Goal: Transaction & Acquisition: Purchase product/service

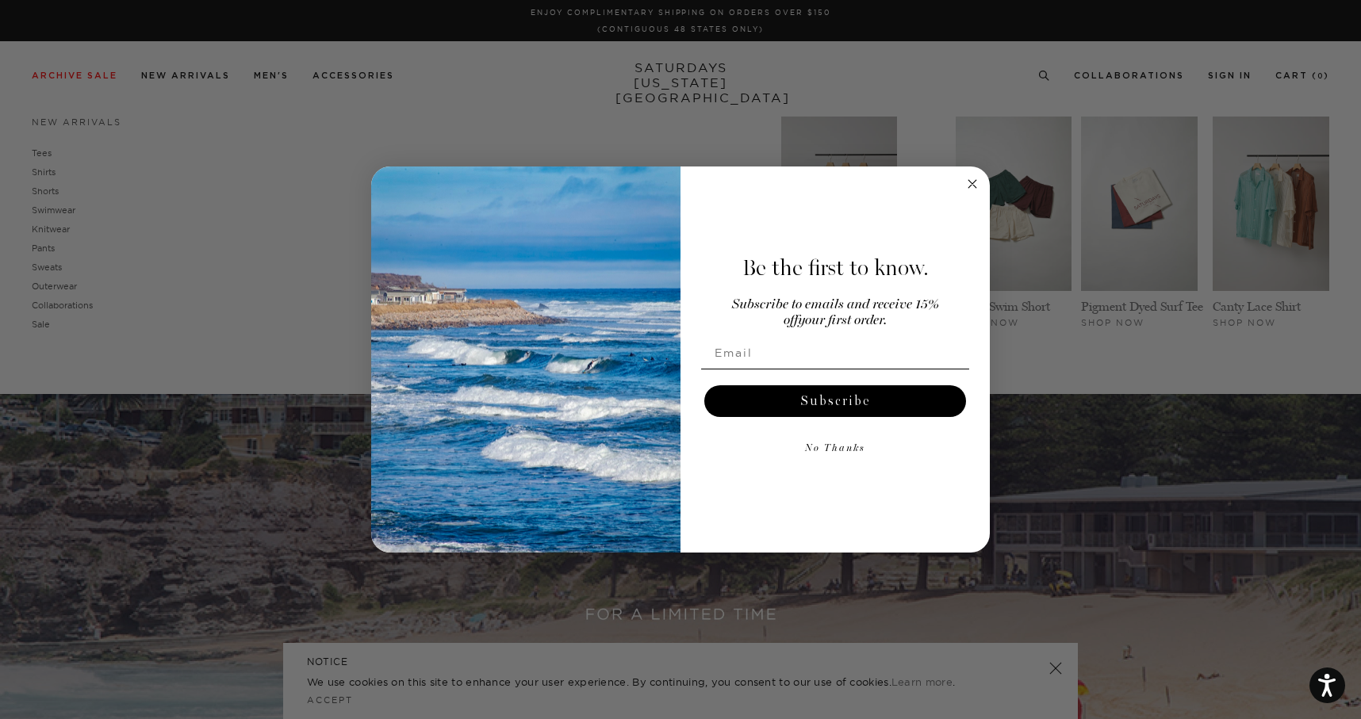
click at [63, 207] on div "Close dialog Be the first to know. Subscribe to emails and receive 15% off your…" at bounding box center [680, 359] width 1361 height 719
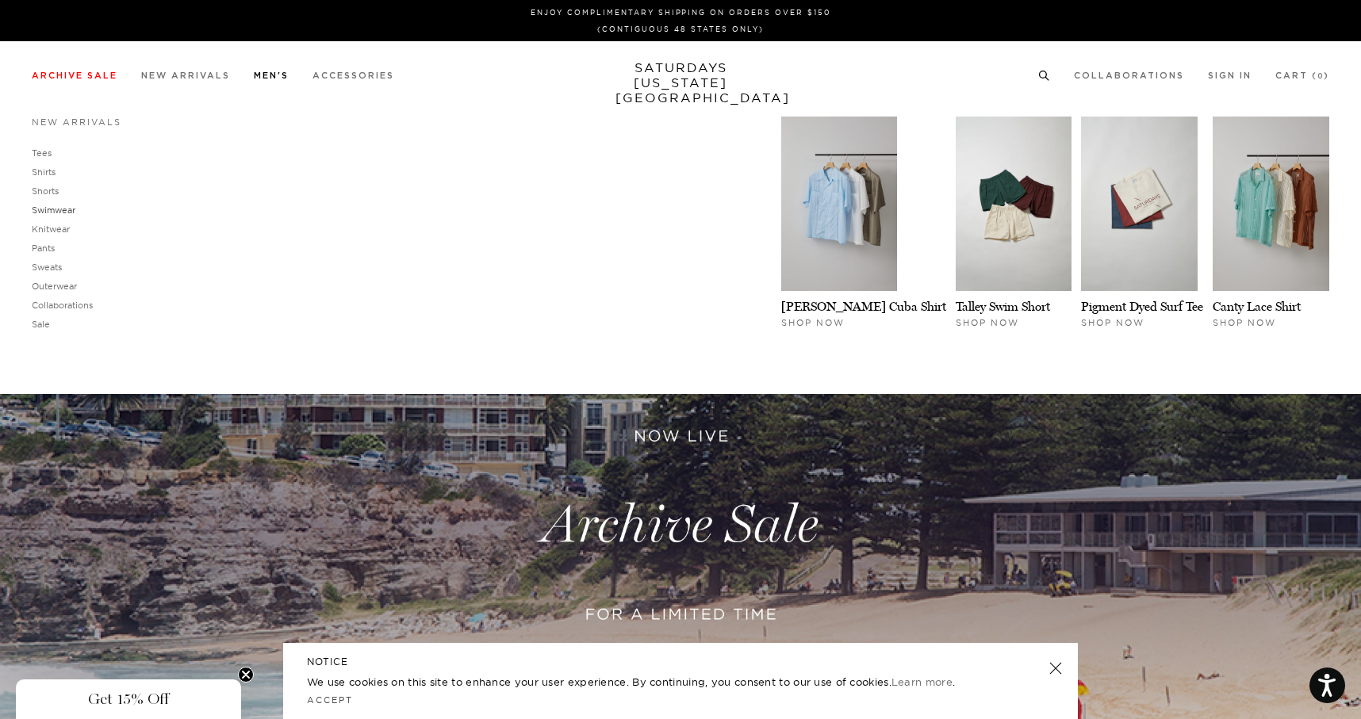
click at [57, 211] on link "Swimwear" at bounding box center [54, 210] width 44 height 11
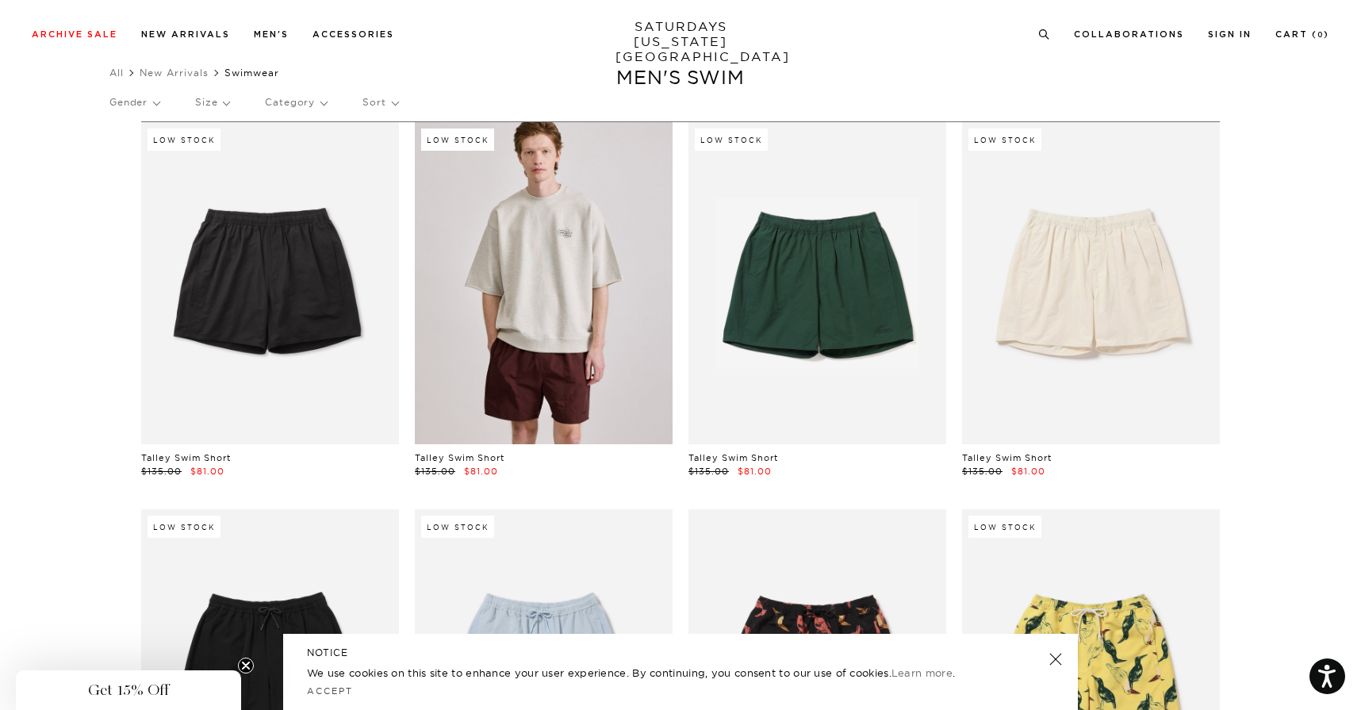
scroll to position [0, 2]
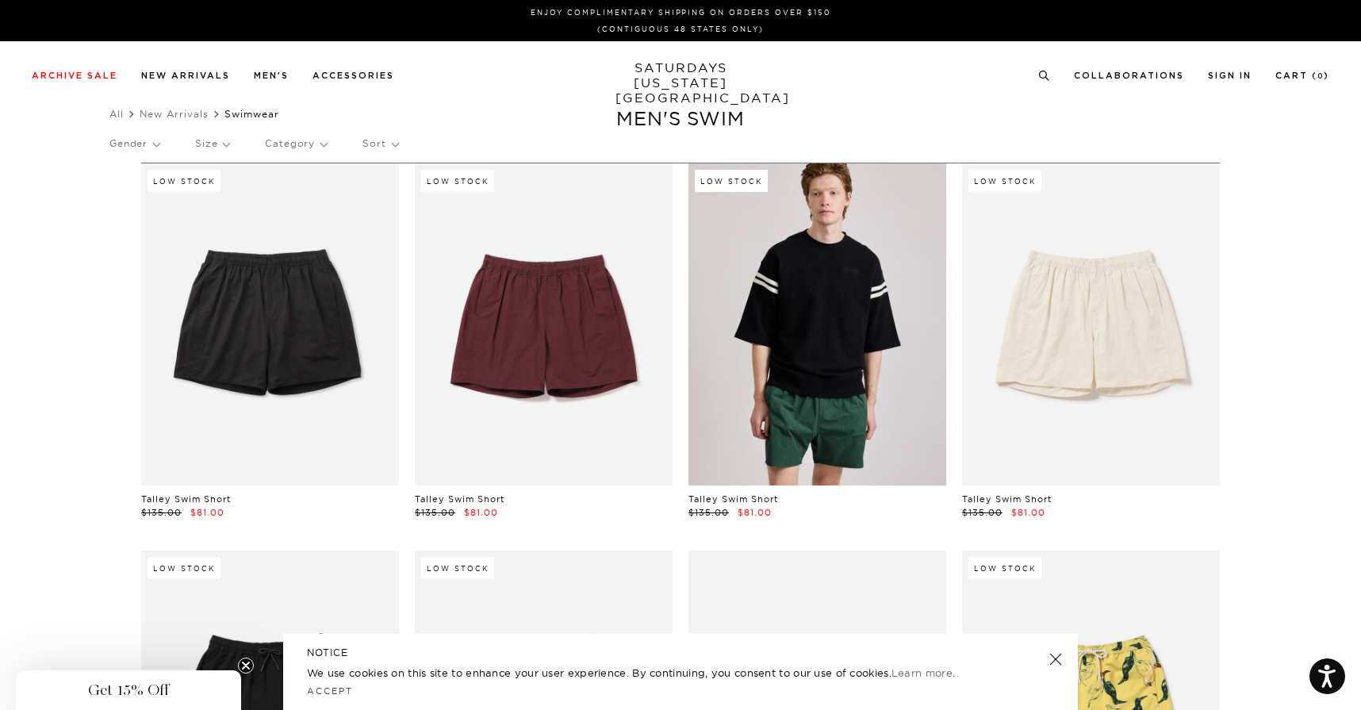
click at [807, 392] on link at bounding box center [817, 324] width 258 height 322
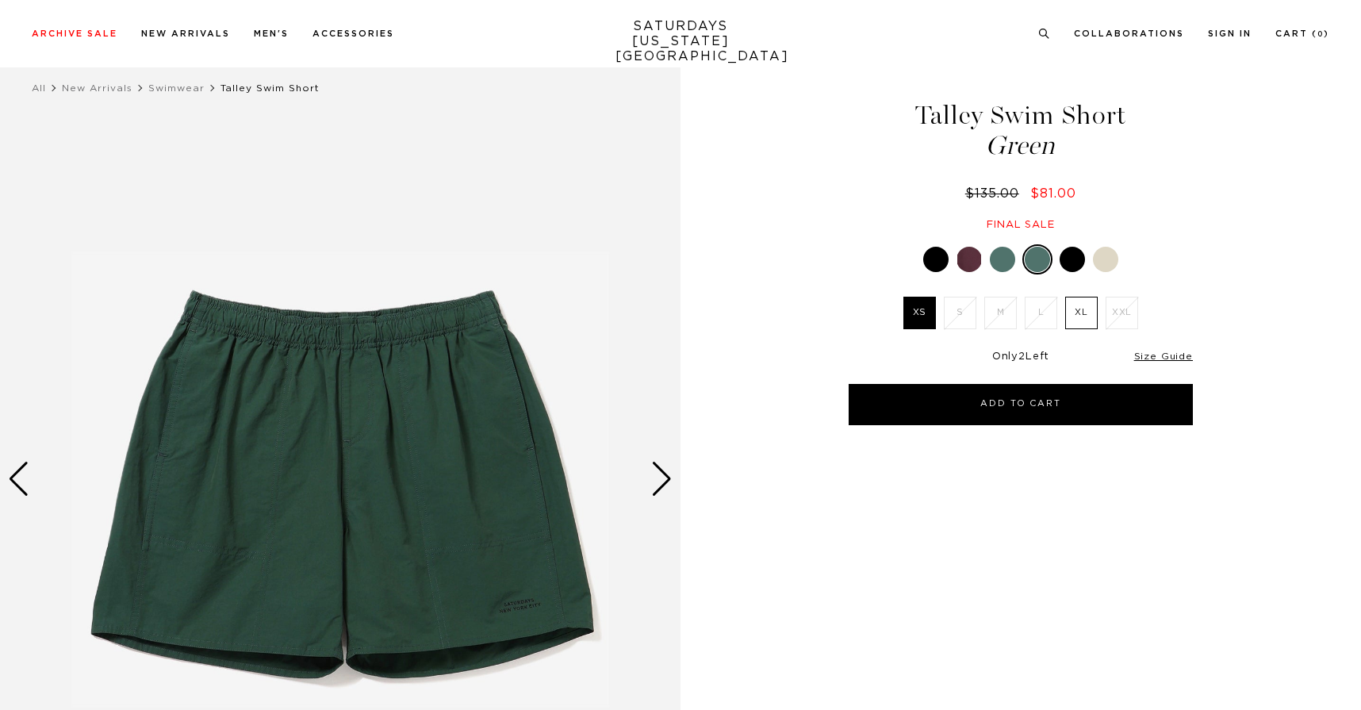
scroll to position [26, 0]
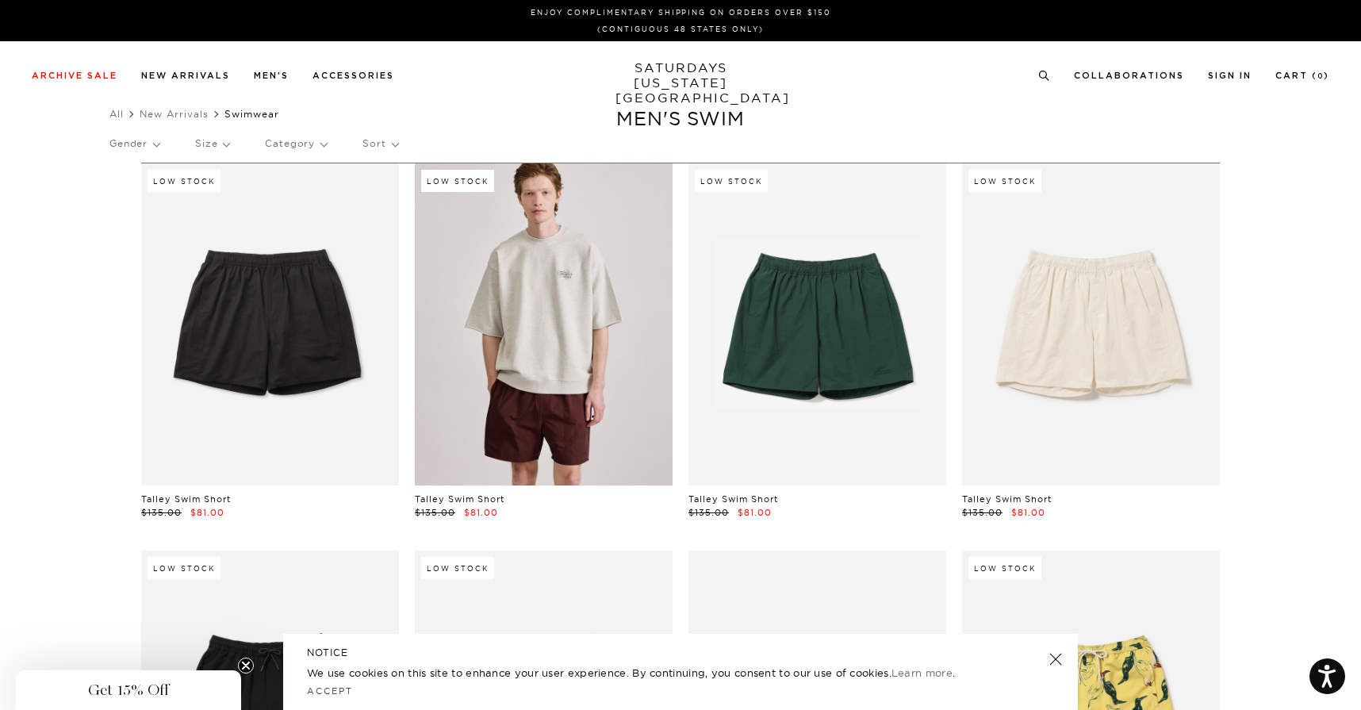
click at [496, 354] on link at bounding box center [544, 324] width 258 height 322
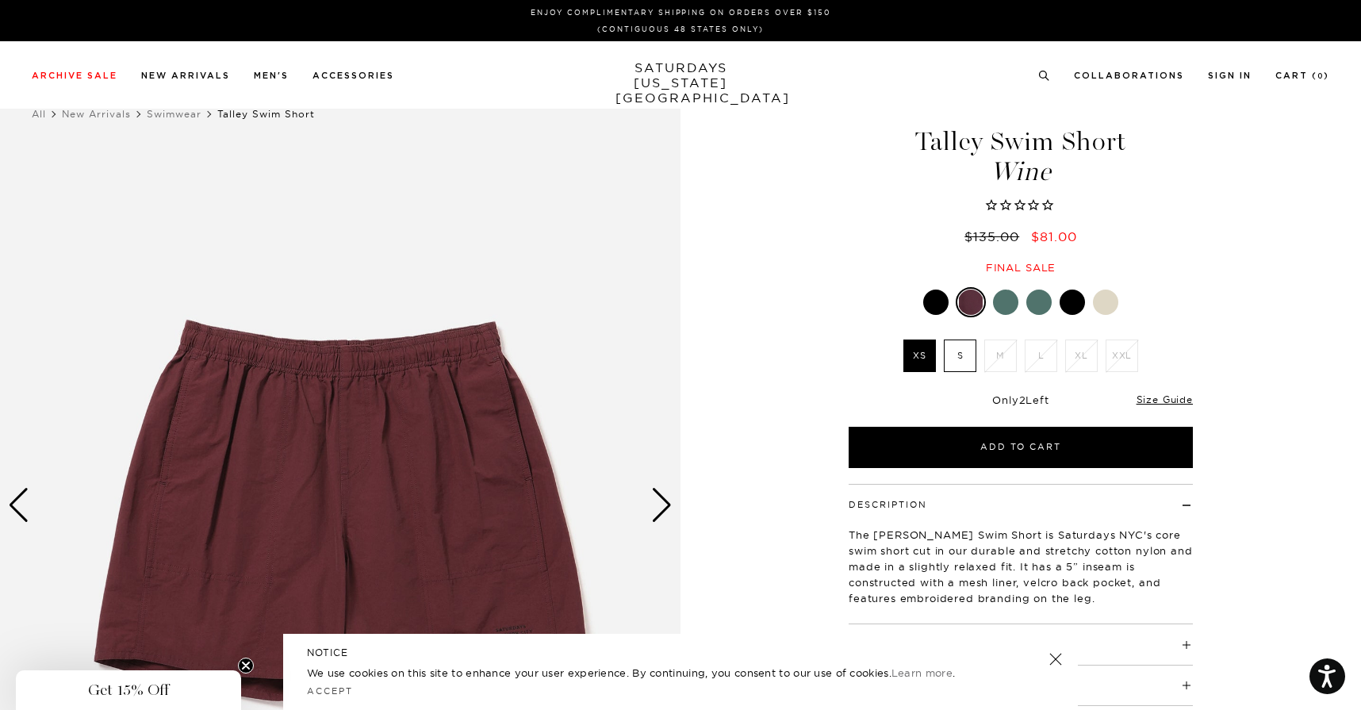
click at [959, 345] on label "S" at bounding box center [960, 355] width 33 height 33
click at [0, 0] on input "S" at bounding box center [0, 0] width 0 height 0
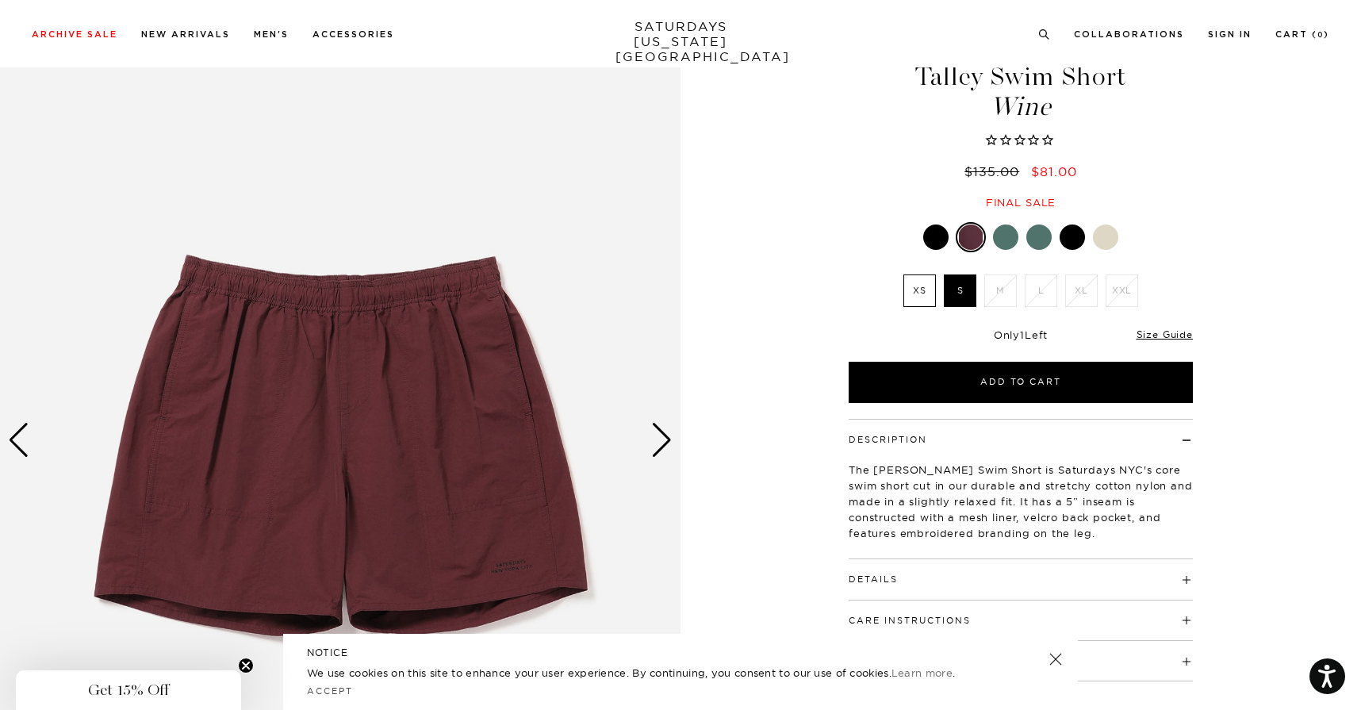
scroll to position [67, 0]
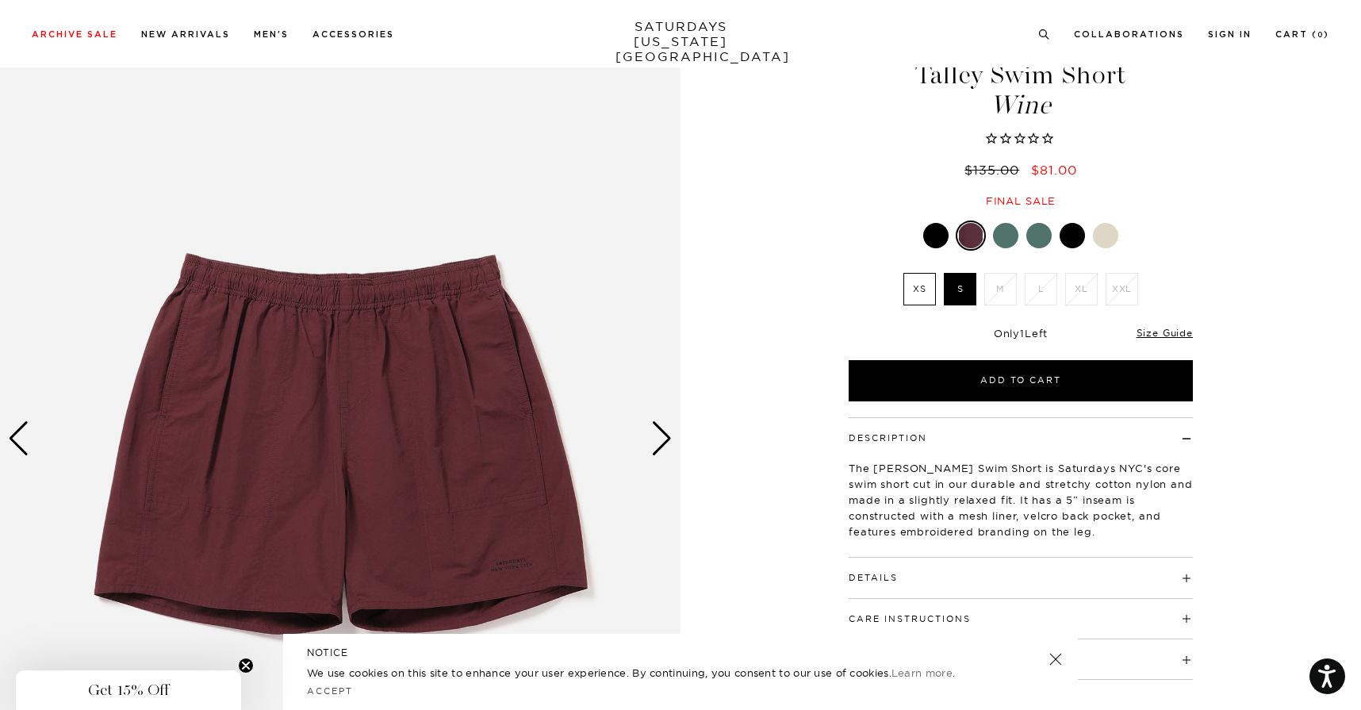
click at [929, 579] on h4 "Details" at bounding box center [1020, 570] width 344 height 26
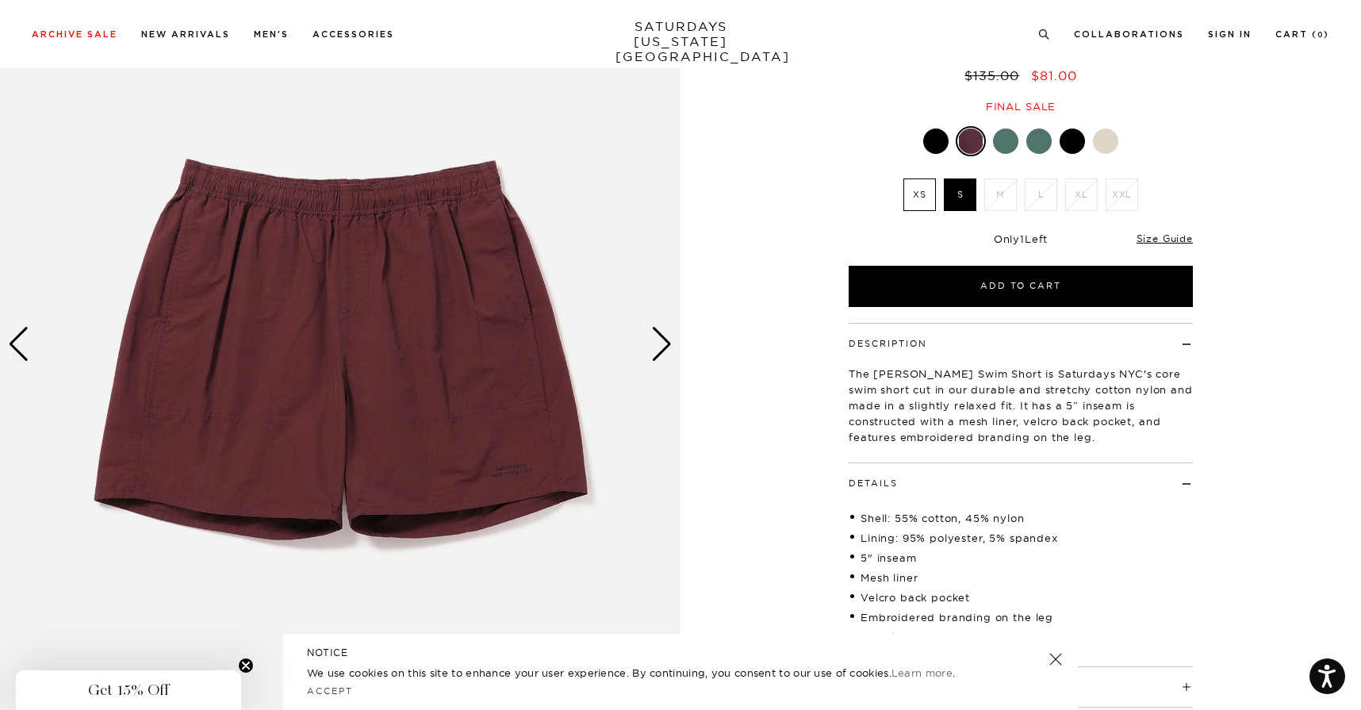
scroll to position [162, 0]
click at [661, 350] on div "Next slide" at bounding box center [661, 343] width 21 height 35
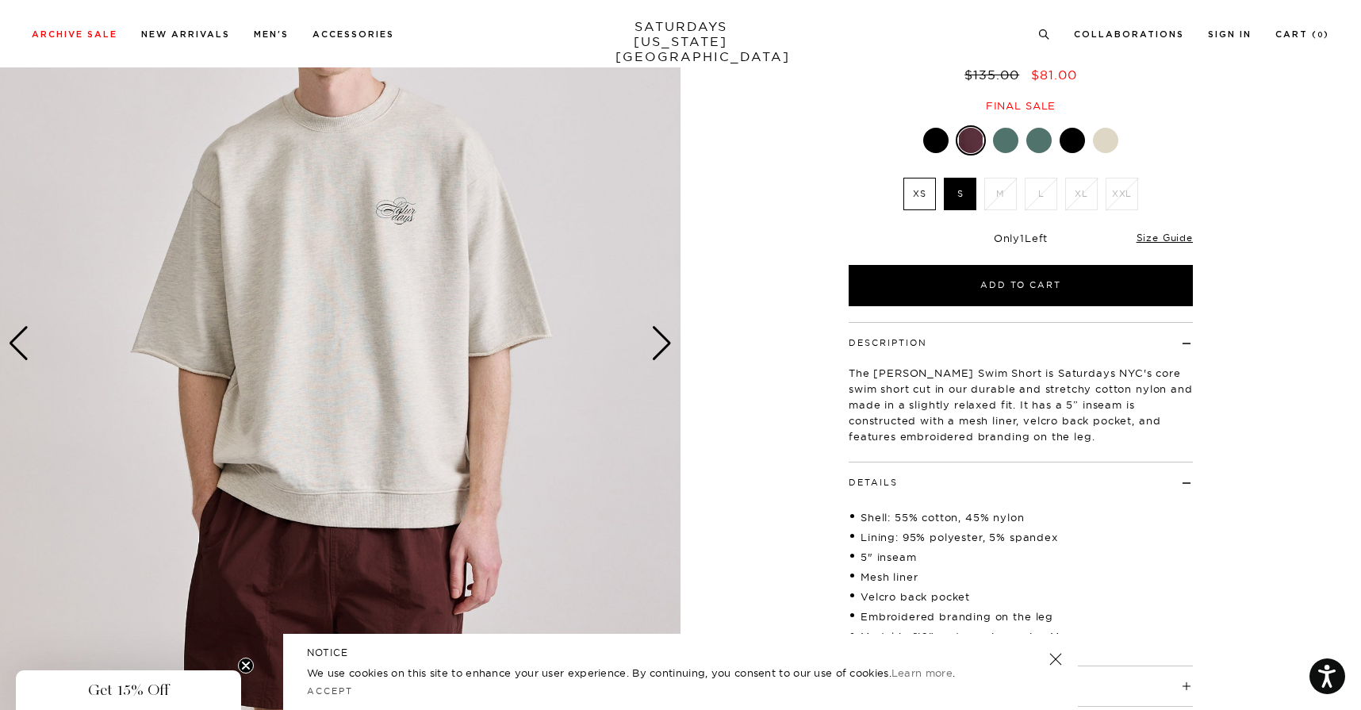
click at [661, 350] on div "Next slide" at bounding box center [661, 343] width 21 height 35
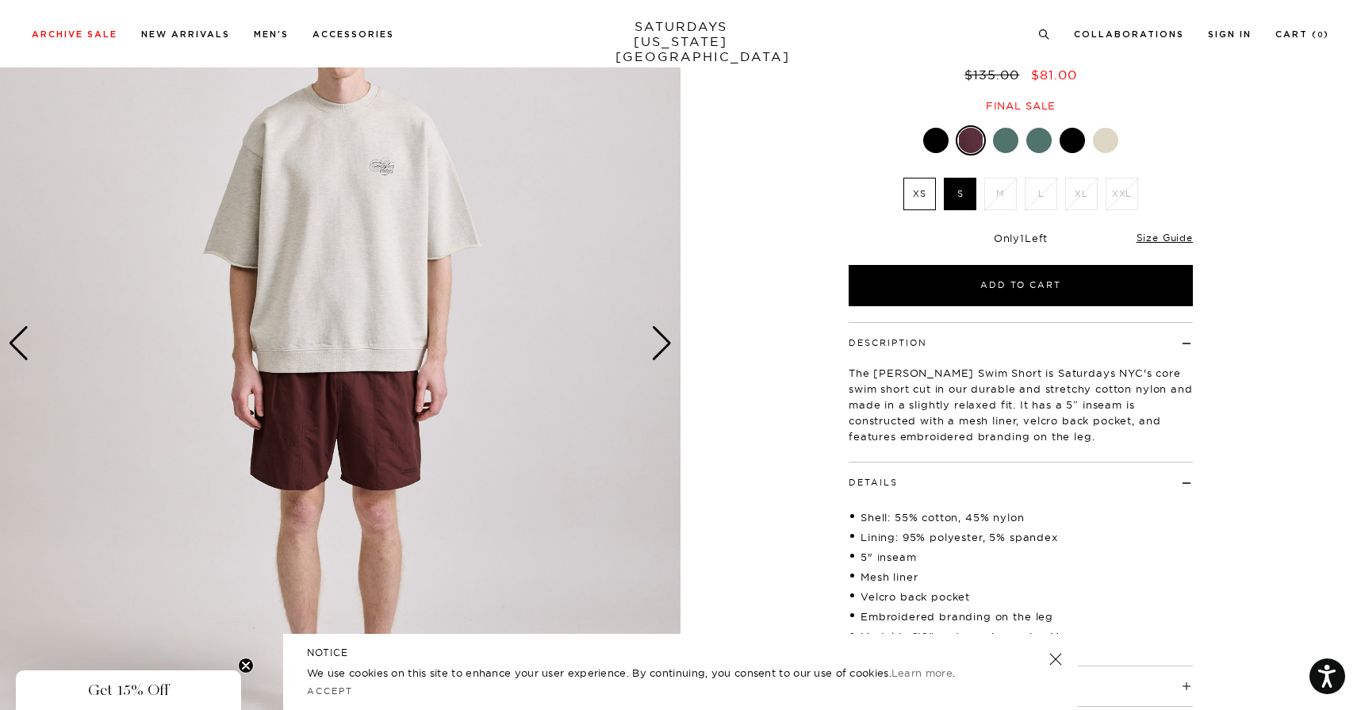
click at [661, 350] on div "Next slide" at bounding box center [661, 343] width 21 height 35
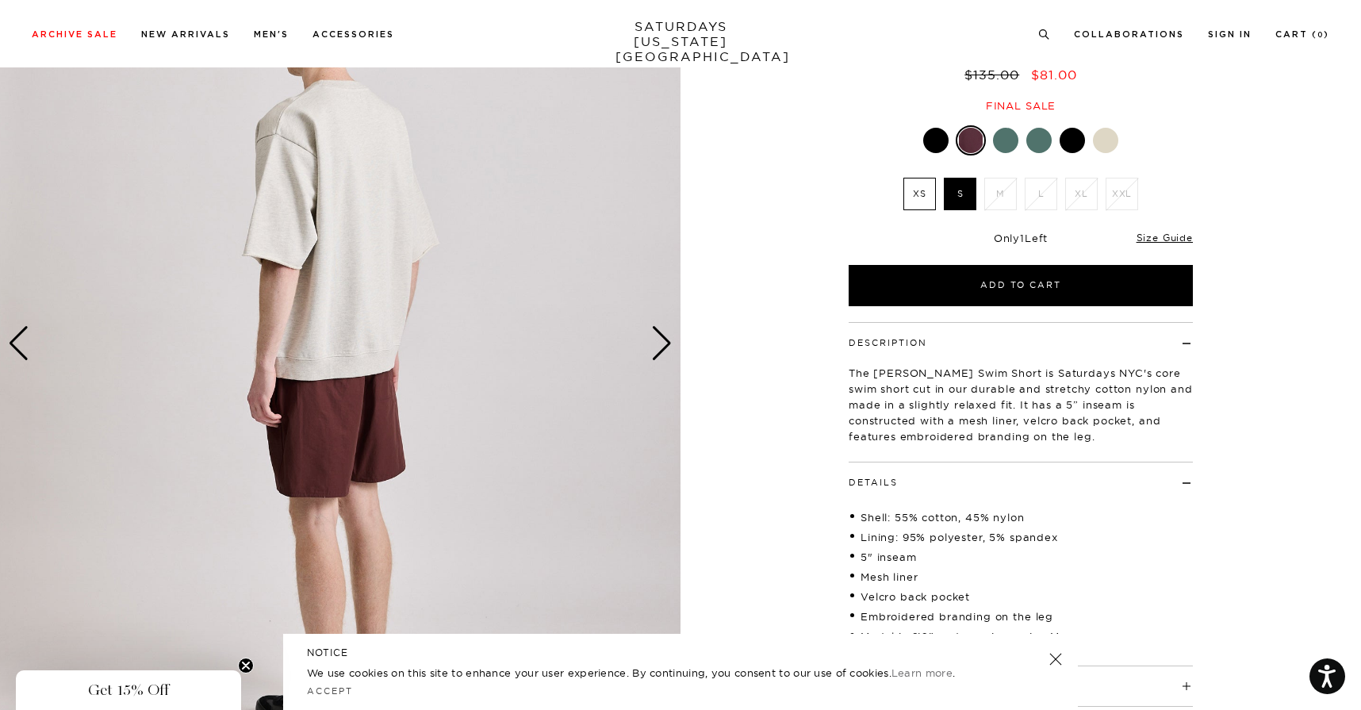
click at [661, 350] on div "Next slide" at bounding box center [661, 343] width 21 height 35
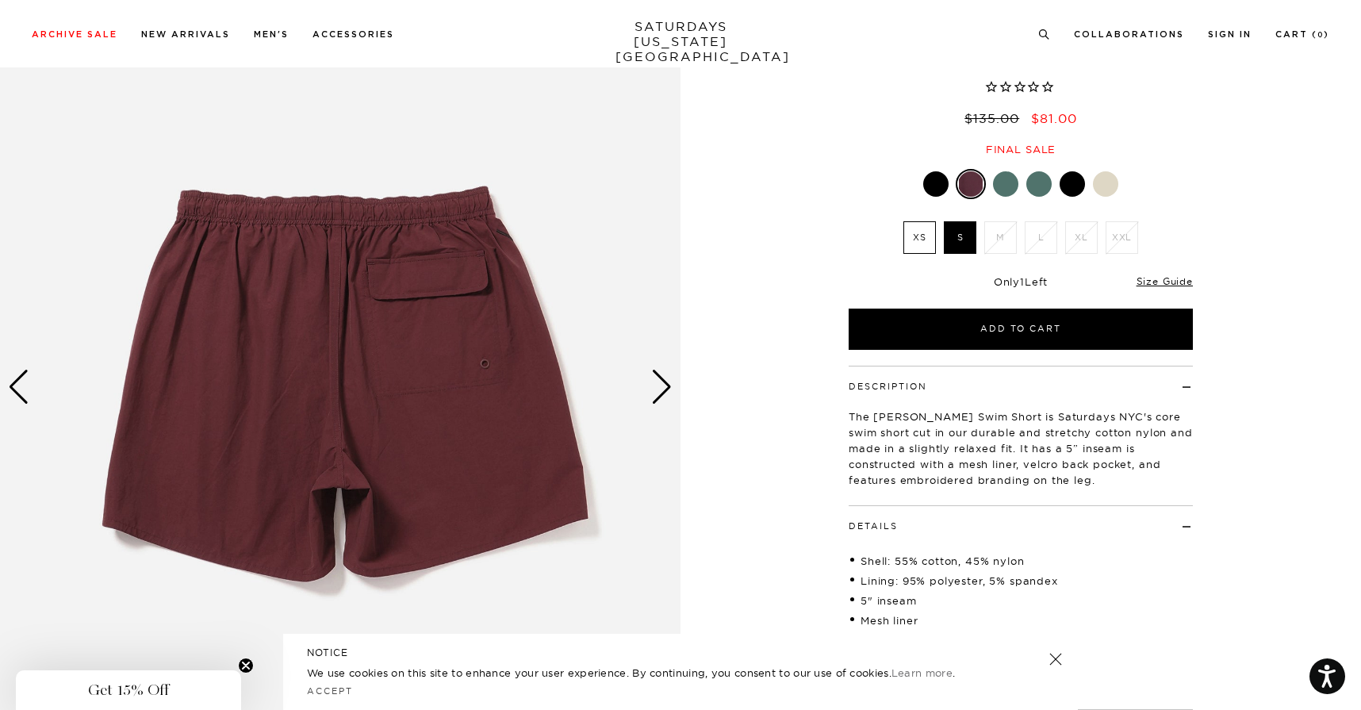
scroll to position [0, 0]
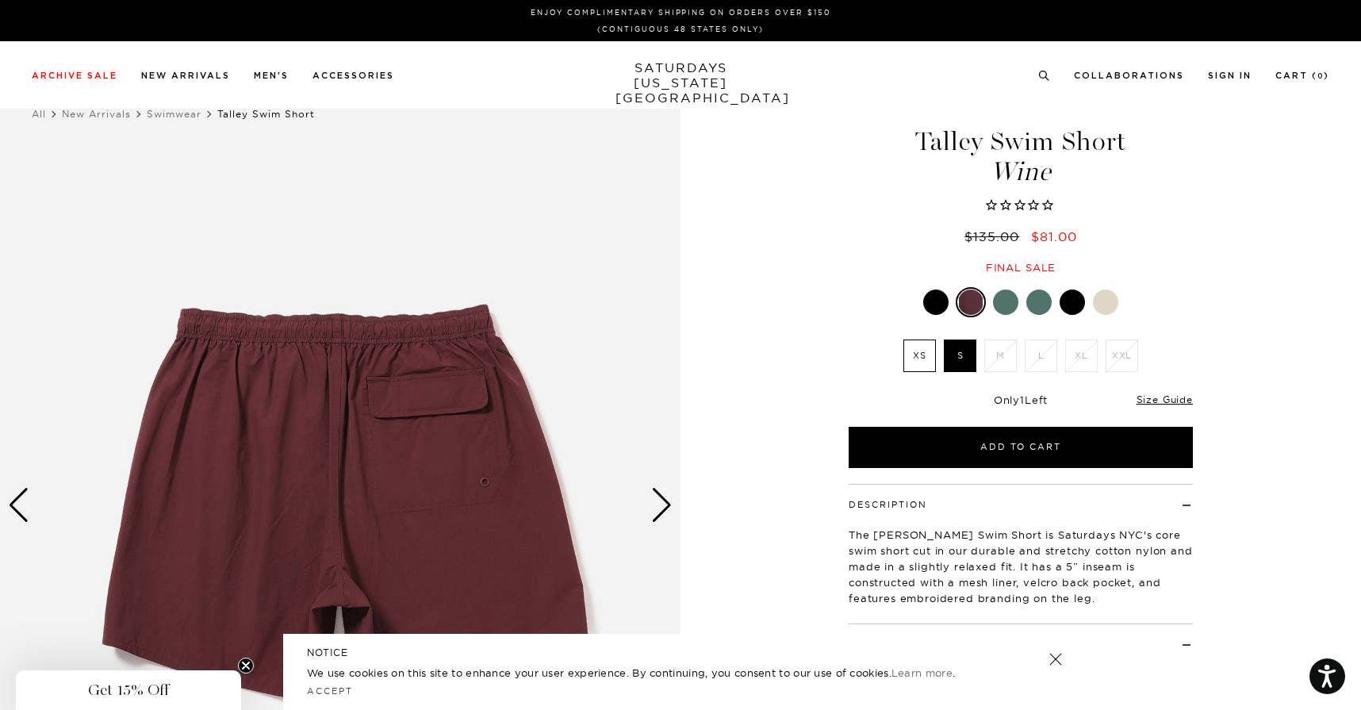
click at [1169, 405] on div "Size Guide" at bounding box center [1164, 399] width 56 height 14
click at [1168, 399] on link "Size Guide" at bounding box center [1164, 399] width 56 height 12
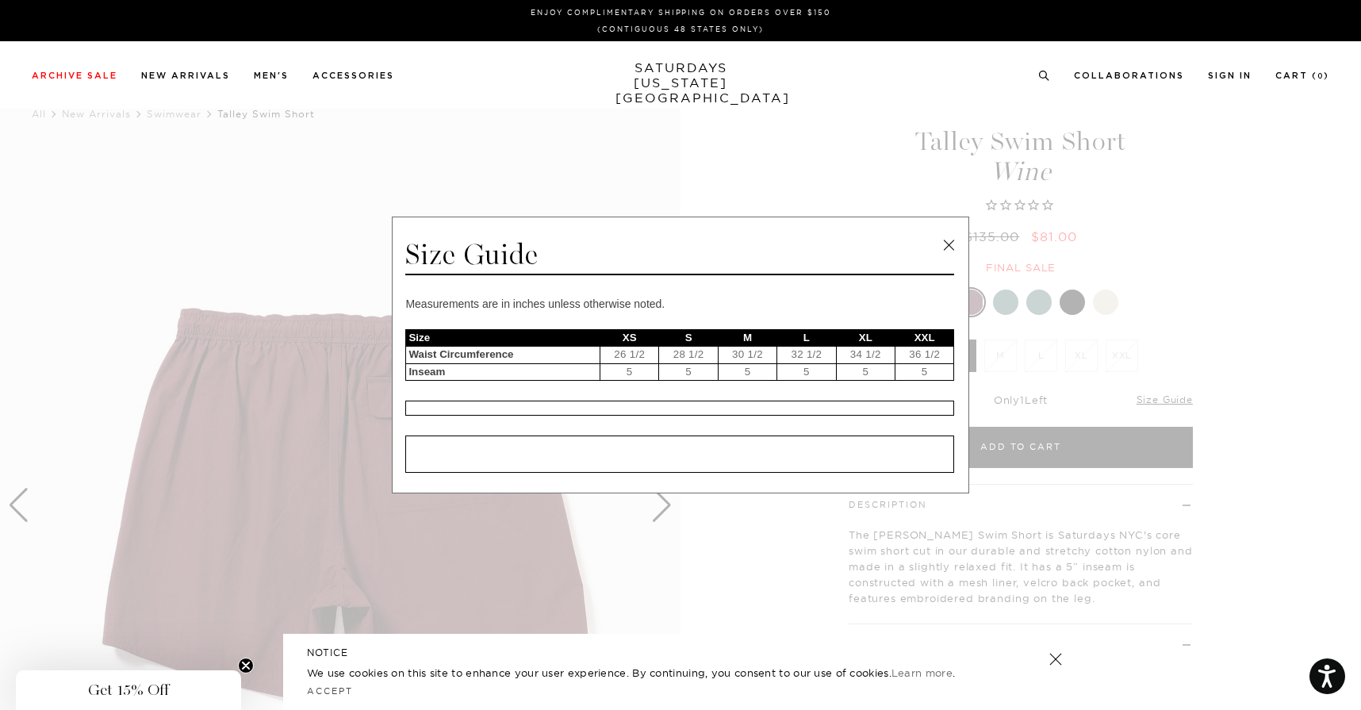
click at [951, 241] on link at bounding box center [948, 245] width 24 height 24
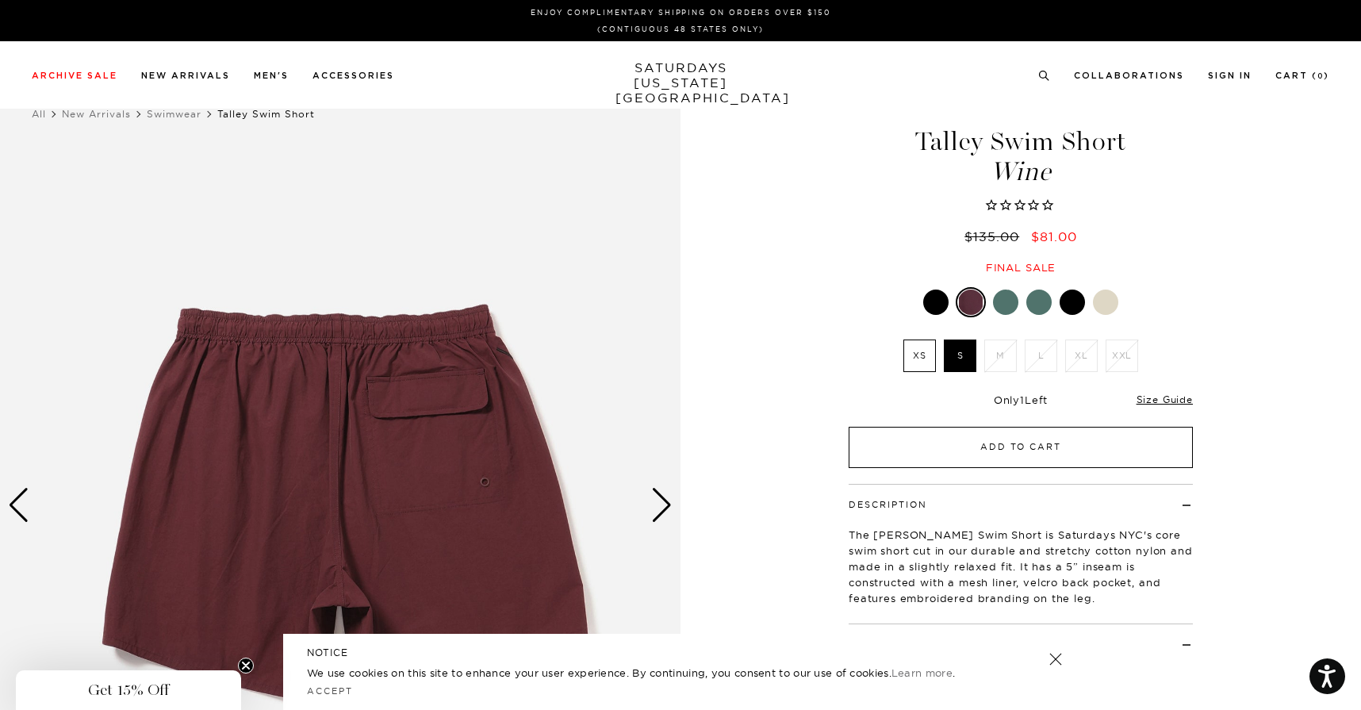
click at [1021, 453] on button "Add to Cart" at bounding box center [1020, 447] width 344 height 41
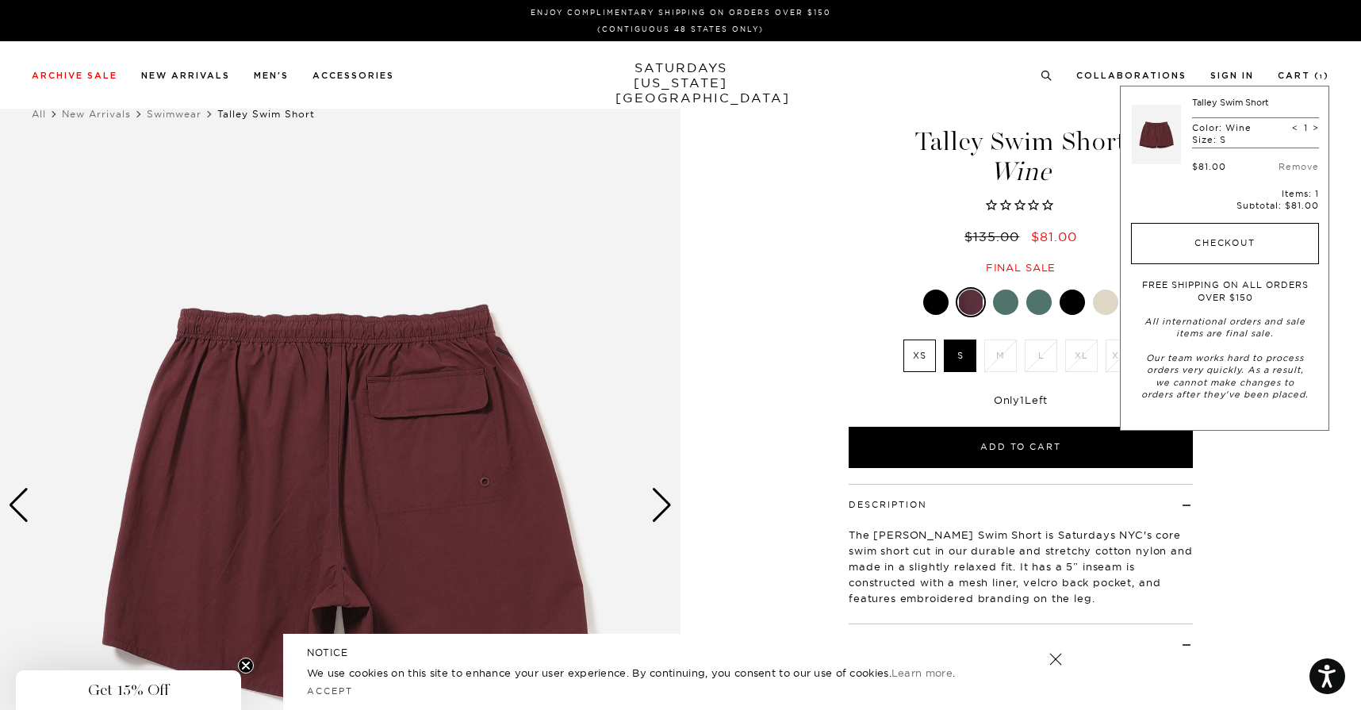
click at [1216, 248] on button "Checkout" at bounding box center [1225, 243] width 188 height 41
